Goal: Information Seeking & Learning: Understand process/instructions

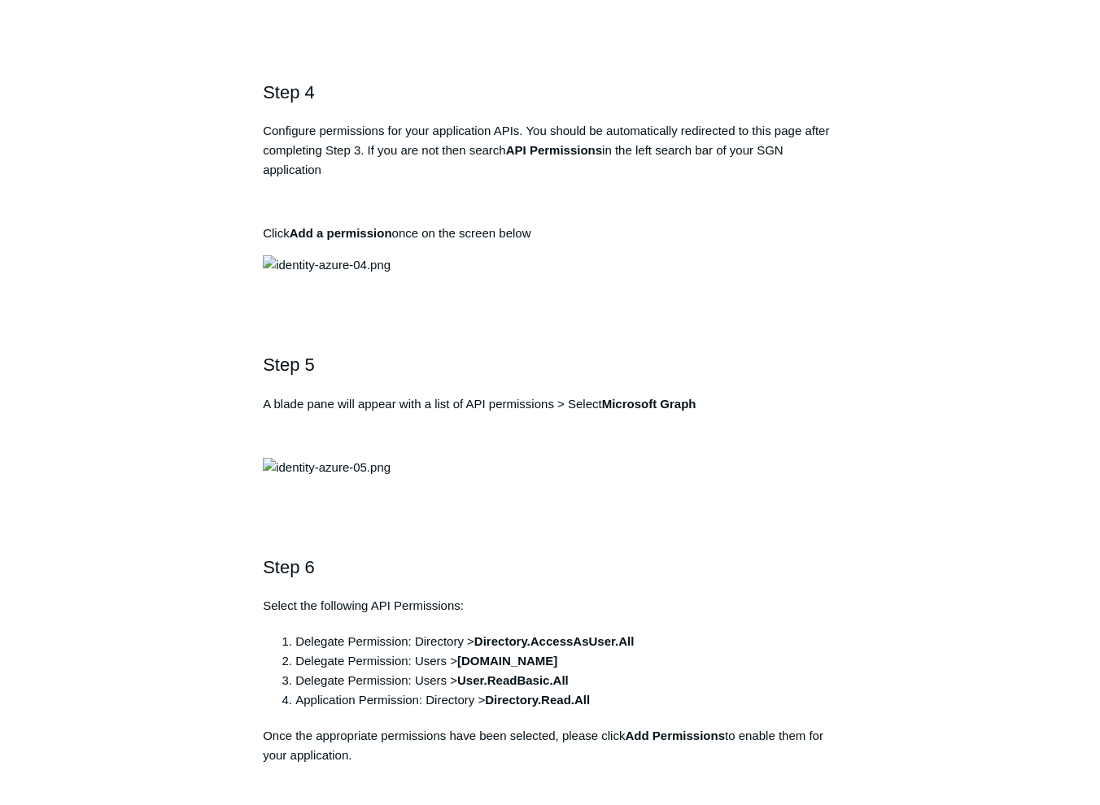
scroll to position [1464, 0]
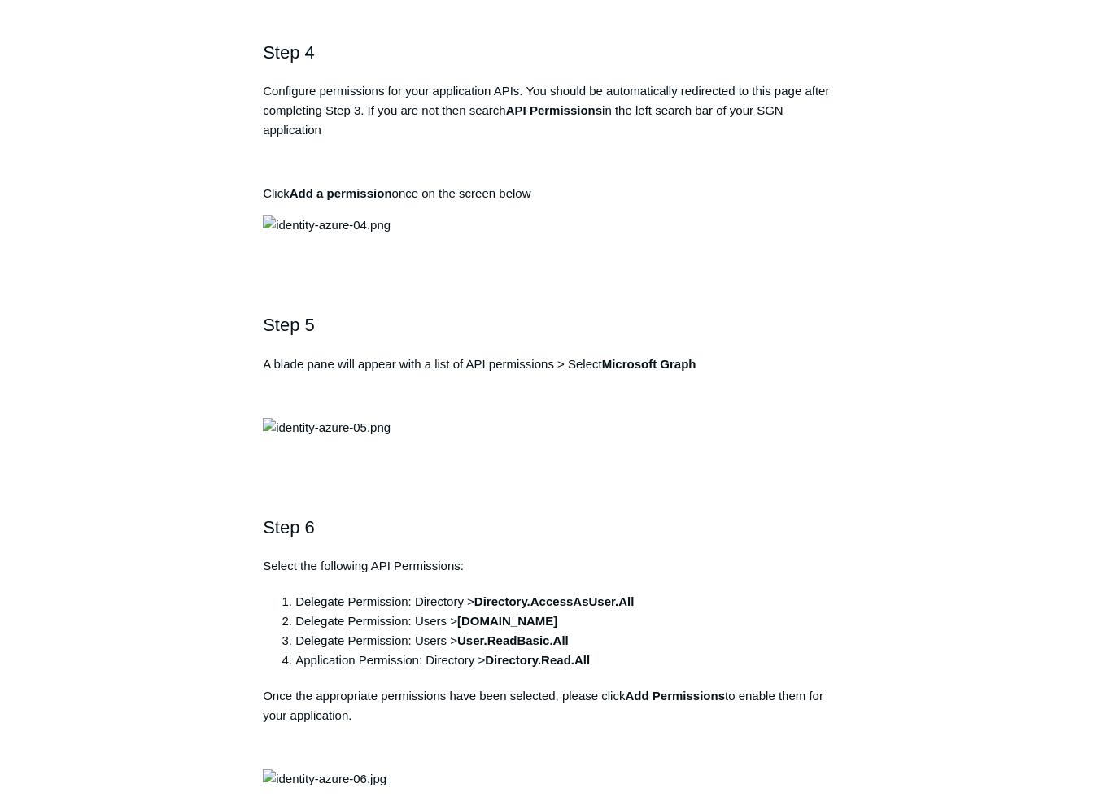
drag, startPoint x: 551, startPoint y: 369, endPoint x: 277, endPoint y: 368, distance: 274.1
drag, startPoint x: 277, startPoint y: 368, endPoint x: 319, endPoint y: 372, distance: 42.4
copy pre "https://auth.todyl.com/v1/login/callback"
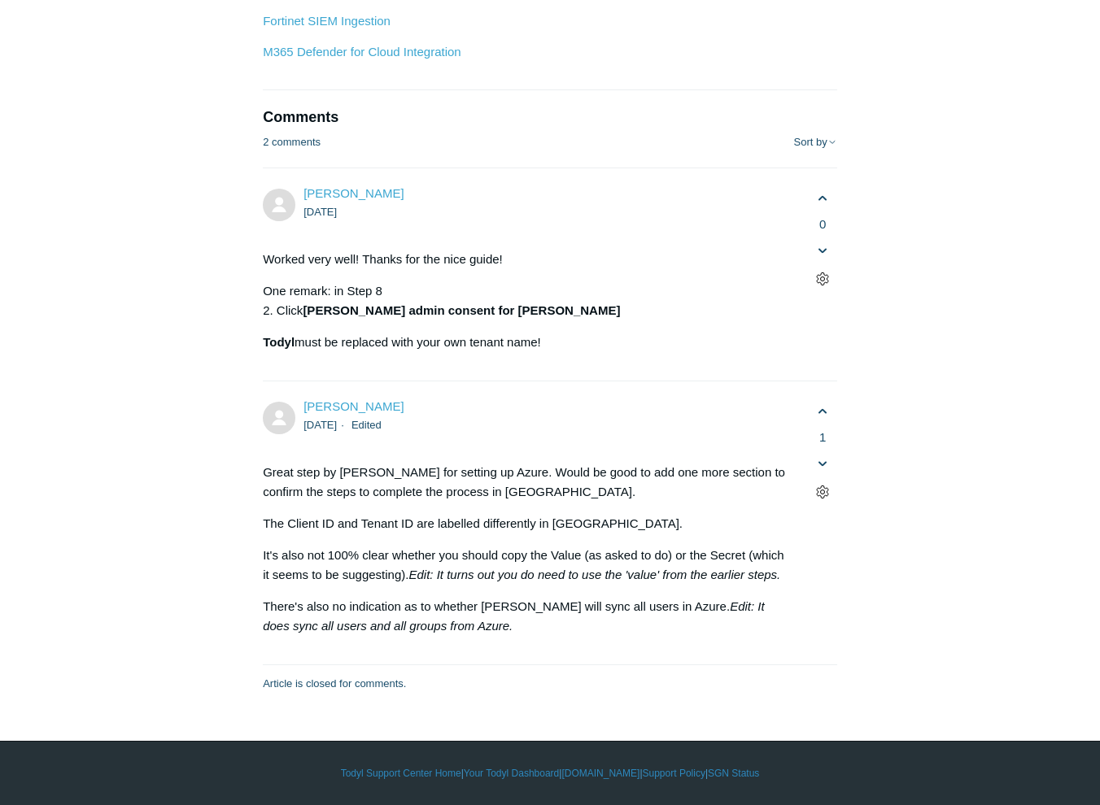
scroll to position [9353, 0]
